Goal: Information Seeking & Learning: Find specific fact

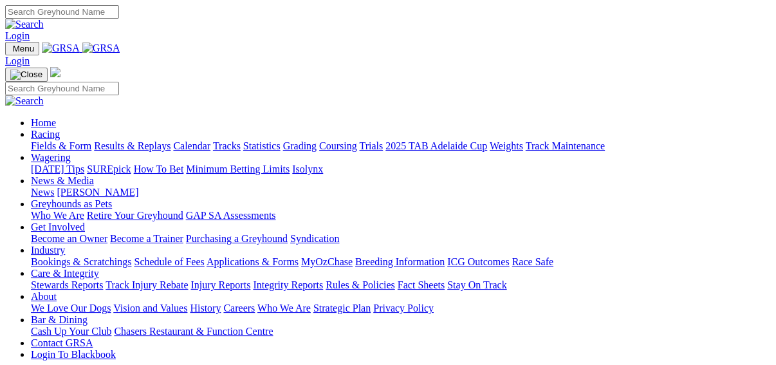
click at [133, 140] on link "Results & Replays" at bounding box center [132, 145] width 77 height 11
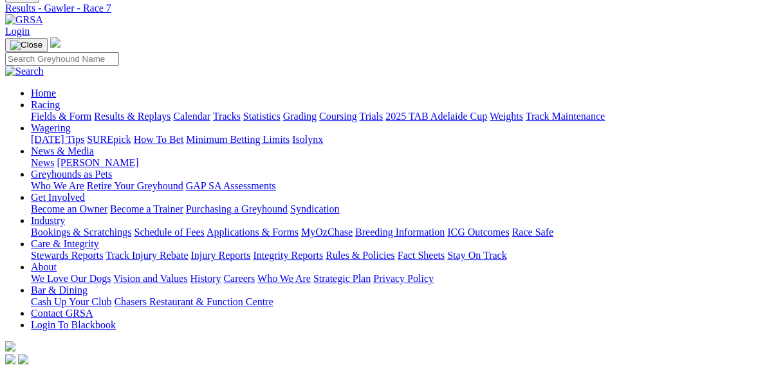
scroll to position [52, 0]
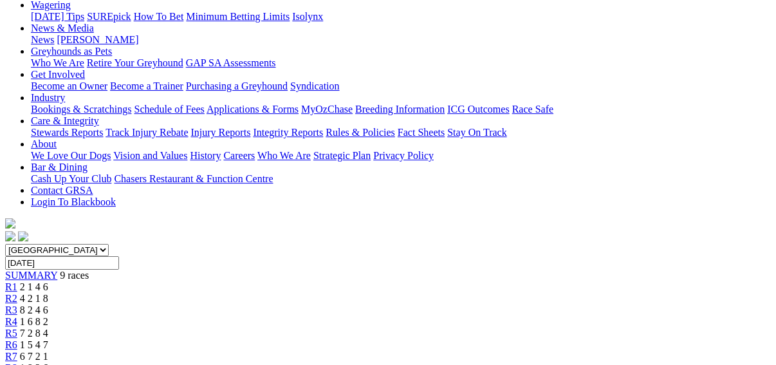
scroll to position [155, 0]
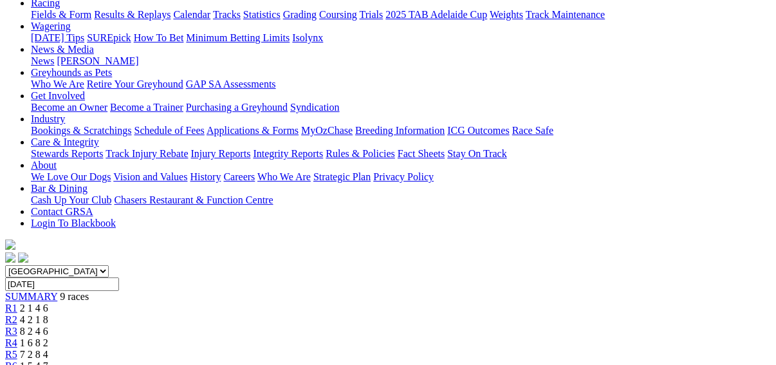
click at [17, 349] on span "R5" at bounding box center [11, 354] width 12 height 11
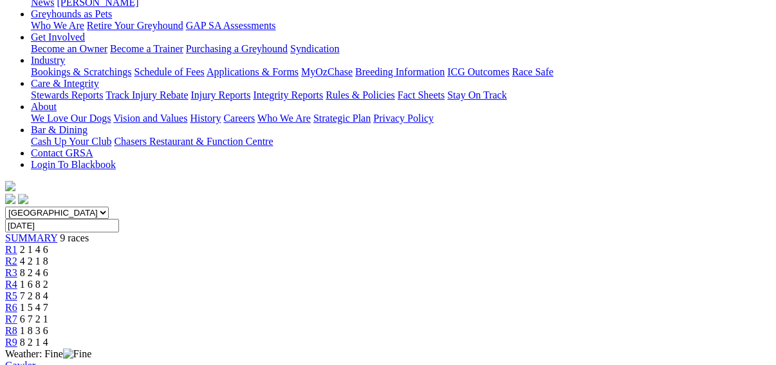
scroll to position [103, 0]
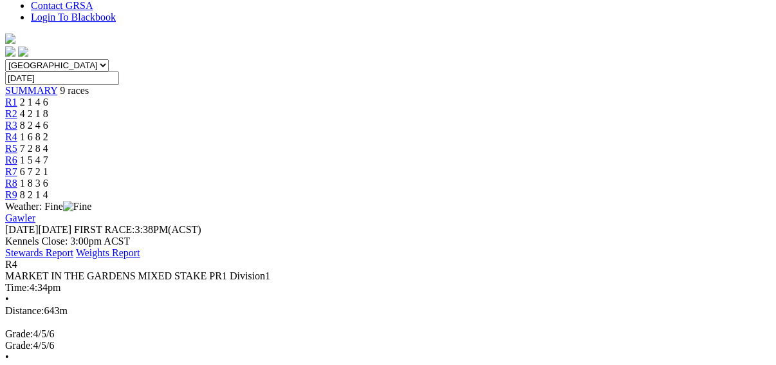
scroll to position [155, 0]
